Goal: Obtain resource: Obtain resource

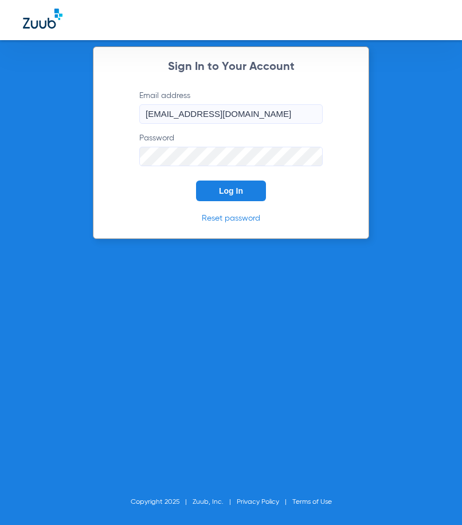
click at [240, 190] on span "Log In" at bounding box center [231, 190] width 24 height 9
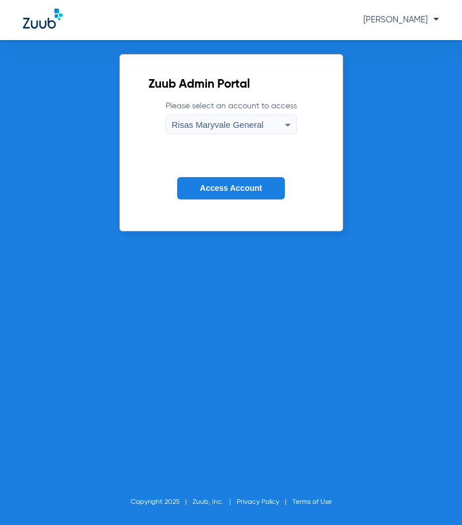
click at [240, 190] on span "Access Account" at bounding box center [231, 187] width 62 height 9
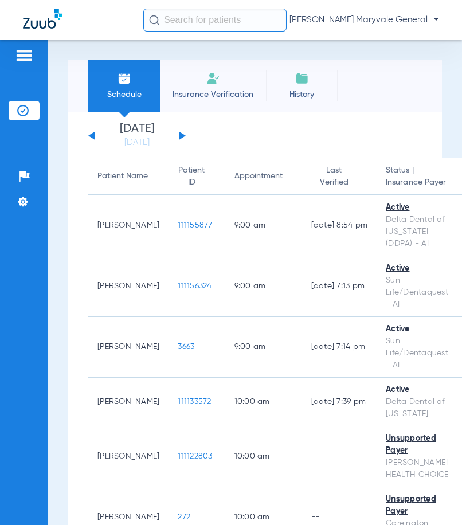
click at [183, 23] on input "text" at bounding box center [214, 20] width 143 height 23
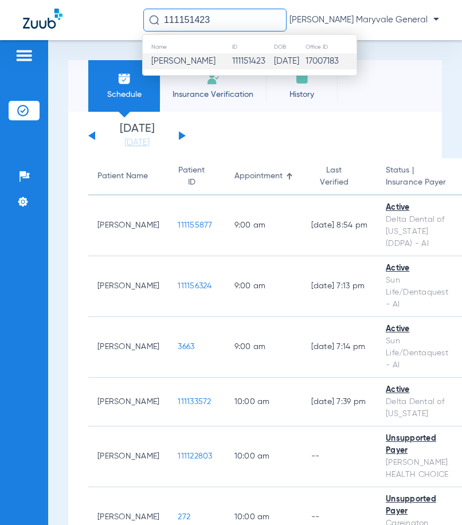
type input "111151423"
click at [193, 59] on span "Esther Gibson" at bounding box center [183, 61] width 64 height 9
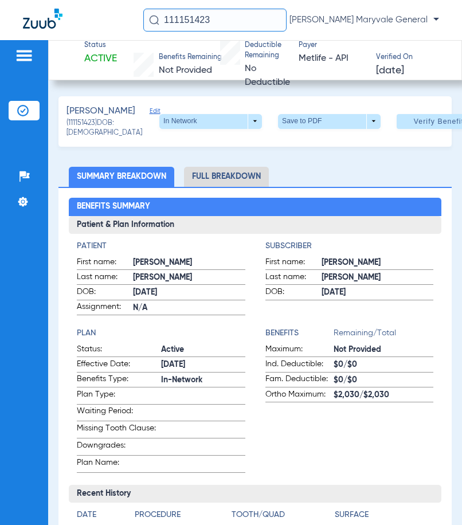
click at [225, 187] on li "Full Breakdown" at bounding box center [226, 177] width 85 height 20
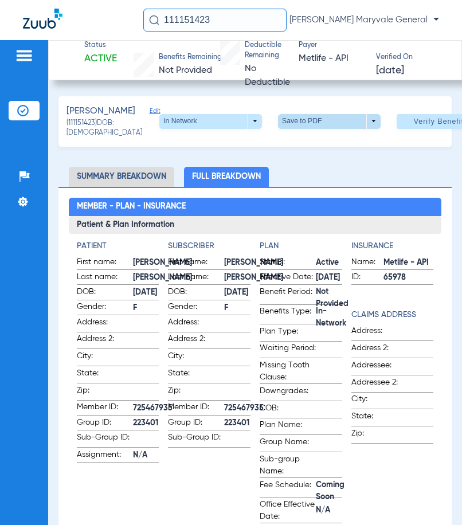
click at [316, 131] on span at bounding box center [330, 122] width 28 height 28
click at [304, 154] on span "Save to PDF" at bounding box center [299, 151] width 45 height 8
drag, startPoint x: 218, startPoint y: 18, endPoint x: 108, endPoint y: 26, distance: 110.9
click at [108, 26] on div "111151423 Carmen Patino - Risas Maryvale General" at bounding box center [231, 20] width 462 height 40
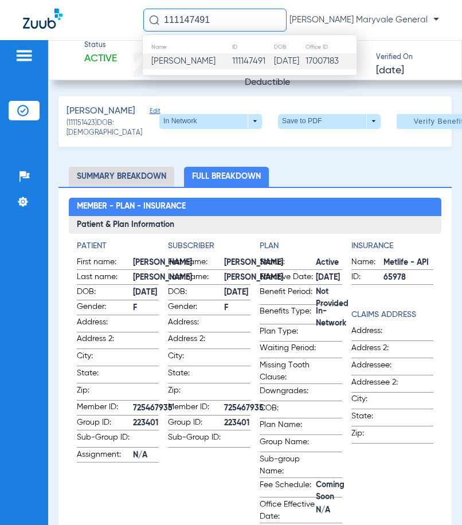
type input "111147491"
click at [232, 63] on td "111147491" at bounding box center [253, 61] width 42 height 16
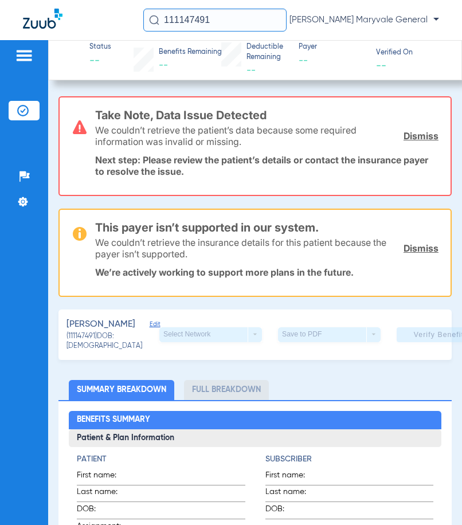
drag, startPoint x: 217, startPoint y: 23, endPoint x: 87, endPoint y: 24, distance: 129.5
click at [89, 24] on div "111147491 Carmen Patino - Risas Maryvale General" at bounding box center [231, 20] width 462 height 40
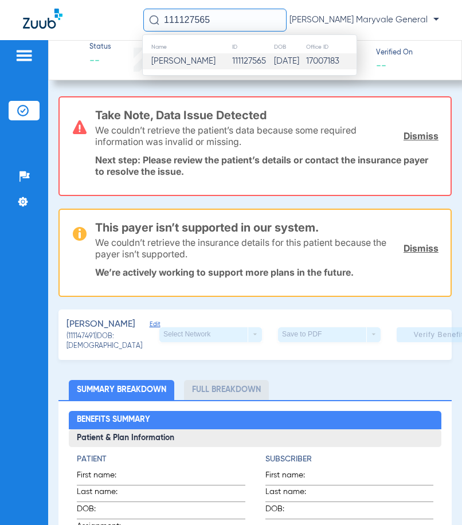
type input "111127565"
click at [189, 59] on span "Marissa Espinoza" at bounding box center [183, 61] width 64 height 9
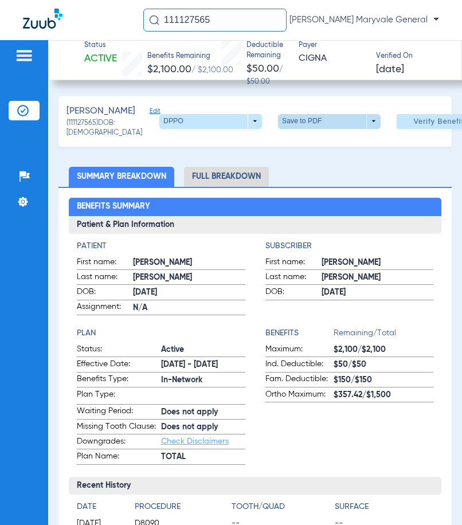
click at [288, 129] on span at bounding box center [329, 121] width 103 height 15
click at [292, 154] on span "Save to PDF" at bounding box center [307, 151] width 45 height 8
drag, startPoint x: 234, startPoint y: 22, endPoint x: 59, endPoint y: 26, distance: 175.4
click at [59, 26] on div "111127565 Carmen Patino - Risas Maryvale General" at bounding box center [231, 20] width 462 height 40
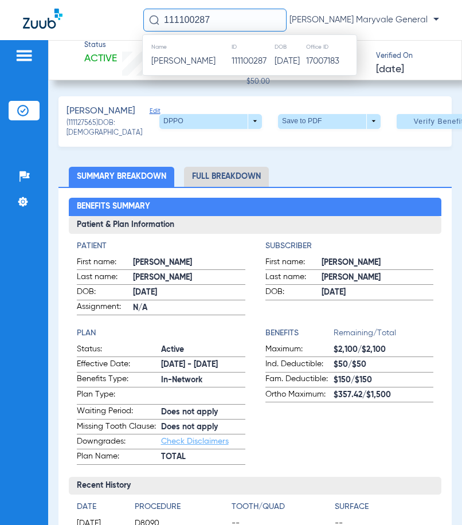
type input "111100287"
click at [184, 65] on span "Miguel A Hernandez" at bounding box center [183, 61] width 64 height 9
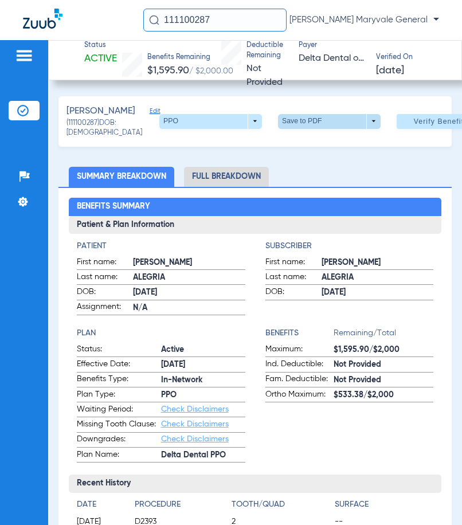
click at [316, 130] on span at bounding box center [330, 122] width 28 height 28
click at [322, 152] on span "Save to PDF" at bounding box center [317, 151] width 45 height 8
click at [414, 126] on span "Verify Benefits" at bounding box center [441, 121] width 54 height 9
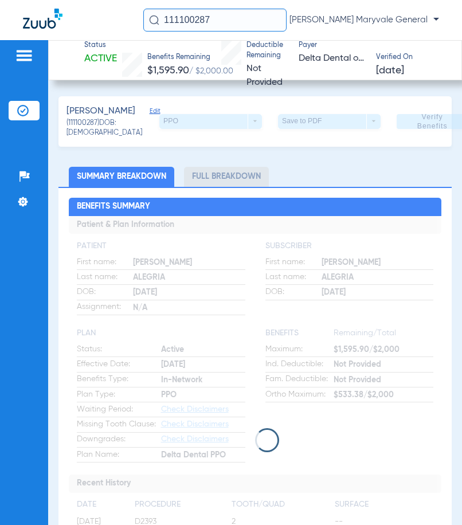
click at [392, 181] on ul "Summary Breakdown Full Breakdown" at bounding box center [254, 177] width 393 height 20
drag, startPoint x: 218, startPoint y: 25, endPoint x: 127, endPoint y: 24, distance: 90.5
click at [127, 24] on div "111100287 Carmen Patino - Risas Maryvale General" at bounding box center [231, 20] width 462 height 40
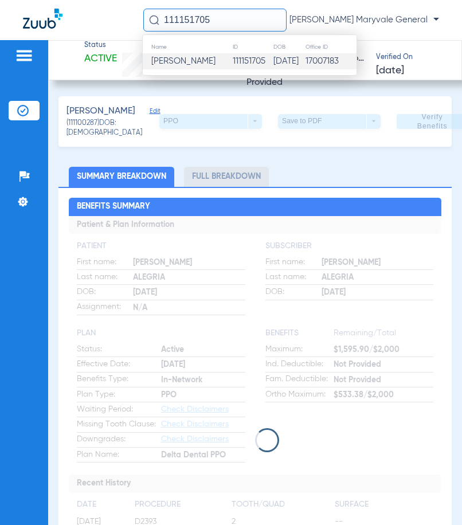
type input "111151705"
click at [232, 63] on td "111151705" at bounding box center [252, 61] width 41 height 16
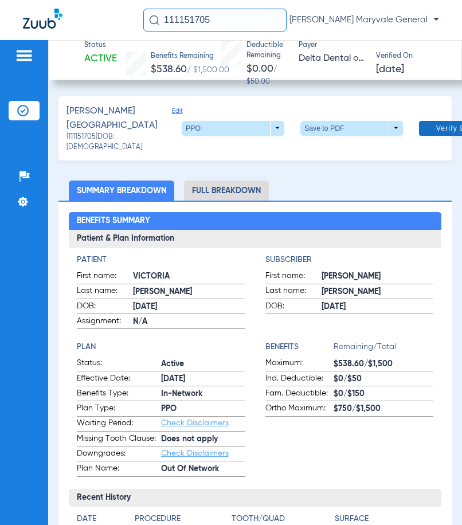
click at [436, 132] on span "Verify Benefits" at bounding box center [463, 128] width 54 height 9
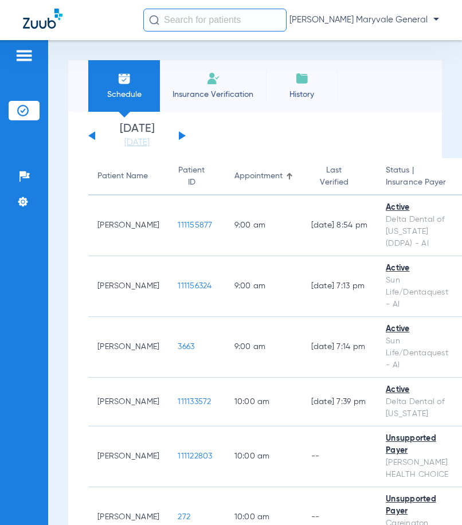
click at [198, 28] on input "text" at bounding box center [214, 20] width 143 height 23
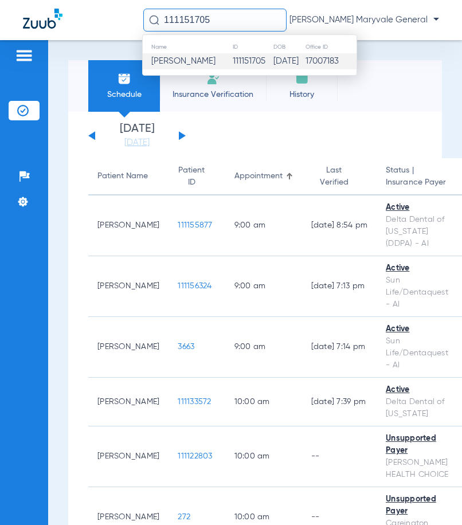
type input "111151705"
click at [211, 57] on span "[PERSON_NAME]" at bounding box center [183, 61] width 64 height 9
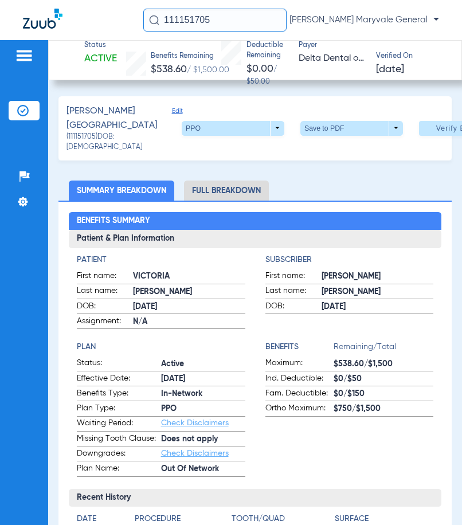
click at [242, 198] on li "Full Breakdown" at bounding box center [226, 191] width 85 height 20
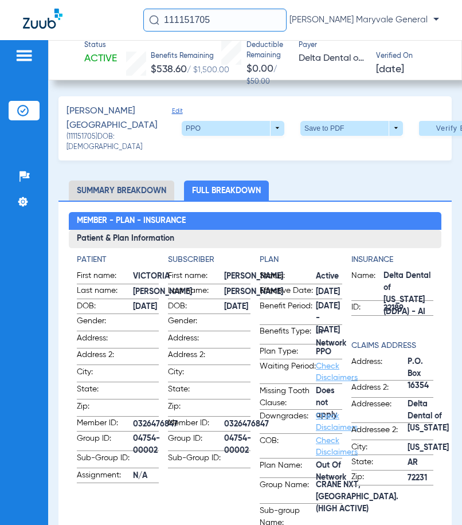
click at [338, 131] on span at bounding box center [352, 129] width 28 height 28
click at [306, 156] on button "insert_drive_file Save to PDF" at bounding box center [293, 150] width 87 height 23
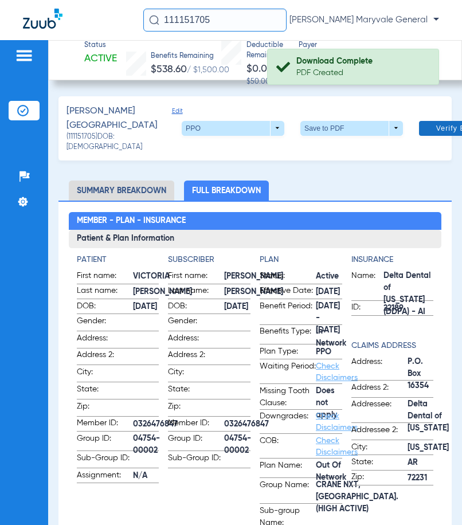
click at [419, 138] on span at bounding box center [463, 129] width 88 height 28
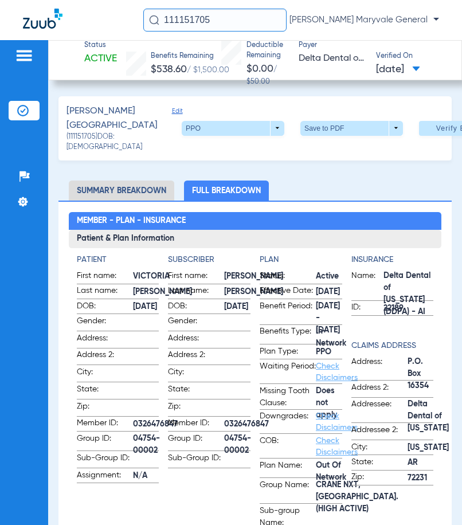
drag, startPoint x: 247, startPoint y: 17, endPoint x: 81, endPoint y: 18, distance: 165.6
click at [81, 18] on div "111151705 [PERSON_NAME] Maryvale General" at bounding box center [231, 20] width 462 height 40
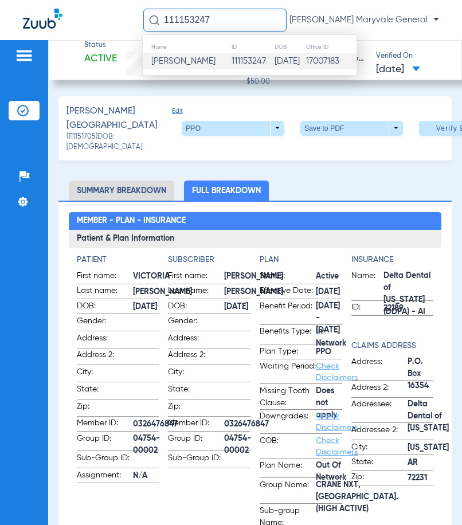
type input "111153247"
click at [215, 64] on span "[PERSON_NAME]" at bounding box center [183, 61] width 64 height 9
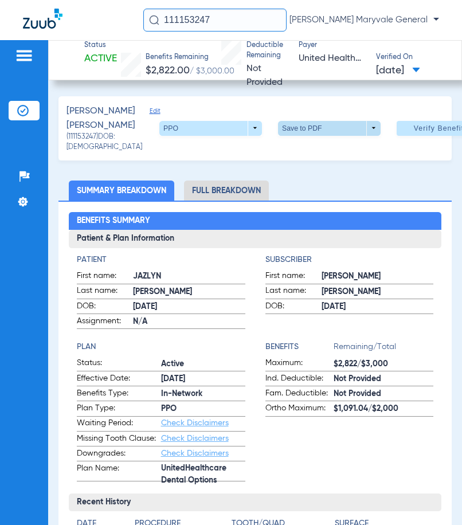
click at [316, 134] on span at bounding box center [330, 129] width 28 height 28
click at [290, 160] on span "Save to PDF" at bounding box center [295, 158] width 45 height 8
click at [414, 133] on span "Verify Benefits" at bounding box center [441, 128] width 54 height 9
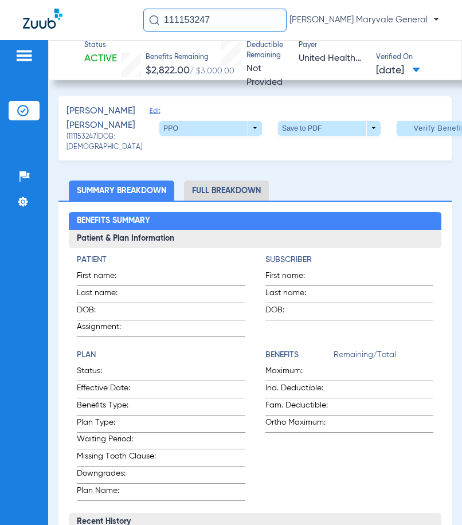
drag, startPoint x: 215, startPoint y: 18, endPoint x: 92, endPoint y: 25, distance: 123.4
click at [96, 24] on div "111153247 [PERSON_NAME] Maryvale General" at bounding box center [231, 20] width 462 height 40
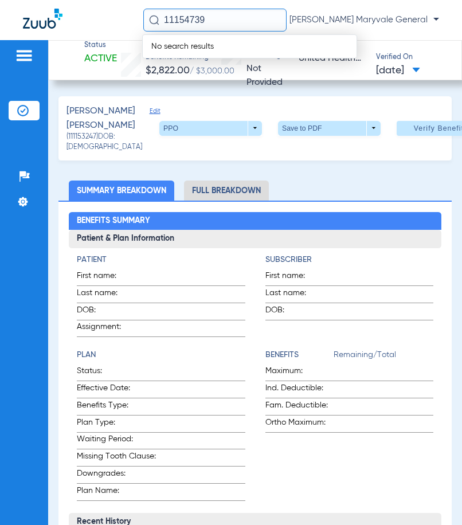
click at [177, 19] on input "11154739" at bounding box center [214, 20] width 143 height 23
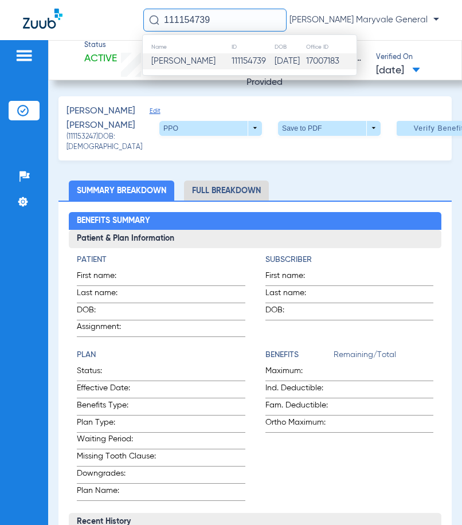
type input "111154739"
click at [215, 61] on span "[PERSON_NAME]" at bounding box center [183, 61] width 64 height 9
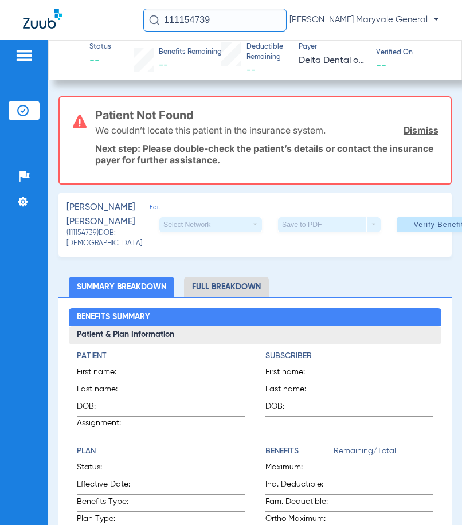
drag, startPoint x: 225, startPoint y: 18, endPoint x: 83, endPoint y: 28, distance: 141.9
click at [83, 28] on div "111154739 [PERSON_NAME] Maryvale General" at bounding box center [231, 20] width 462 height 40
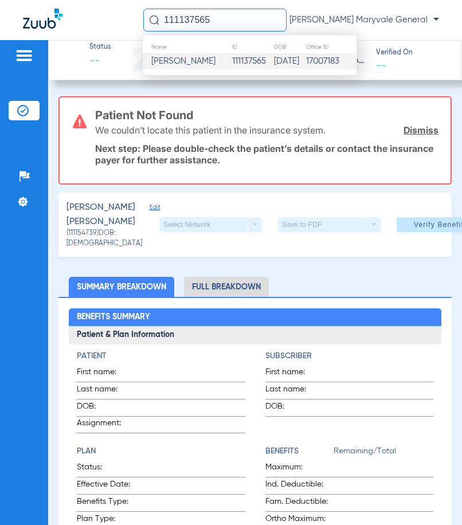
type input "111137565"
click at [201, 65] on span "[PERSON_NAME]" at bounding box center [183, 61] width 64 height 9
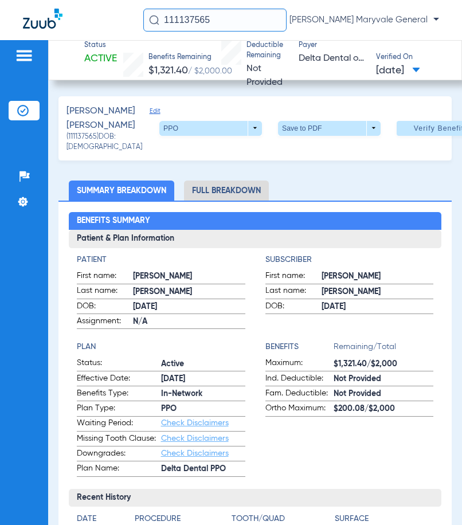
click at [236, 201] on li "Full Breakdown" at bounding box center [226, 191] width 85 height 20
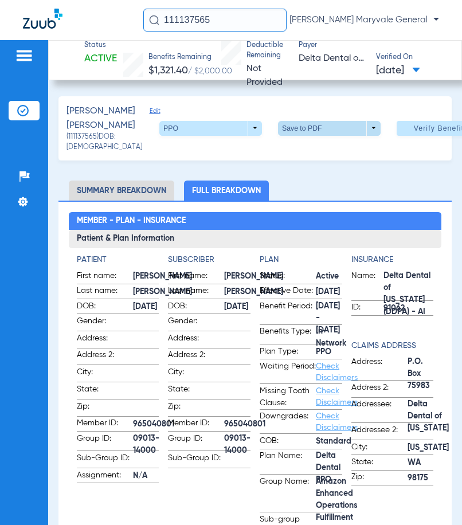
click at [316, 134] on span at bounding box center [330, 129] width 28 height 28
click at [298, 156] on span "Save to PDF" at bounding box center [301, 158] width 45 height 8
drag, startPoint x: 213, startPoint y: 25, endPoint x: 58, endPoint y: 14, distance: 155.1
click at [58, 14] on div "111137565 [PERSON_NAME] Maryvale General" at bounding box center [231, 20] width 462 height 40
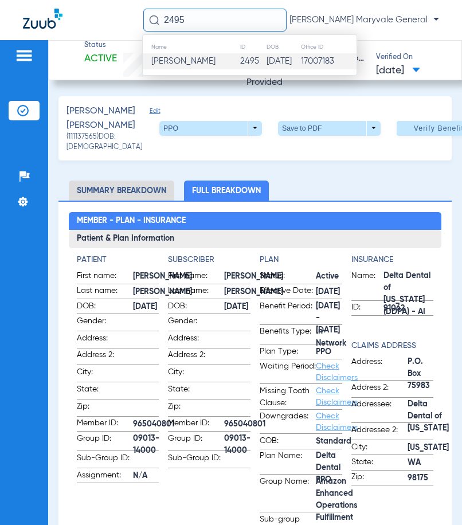
type input "2495"
click at [182, 65] on span "[PERSON_NAME]" at bounding box center [183, 61] width 64 height 9
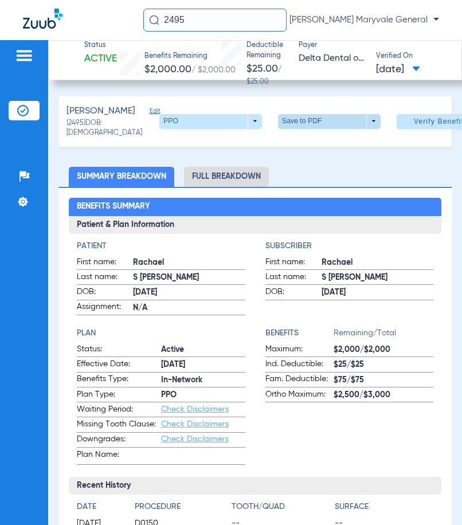
click at [326, 124] on span at bounding box center [329, 121] width 103 height 15
click at [322, 153] on span "Save to PDF" at bounding box center [307, 151] width 45 height 8
